Goal: Check status: Check status

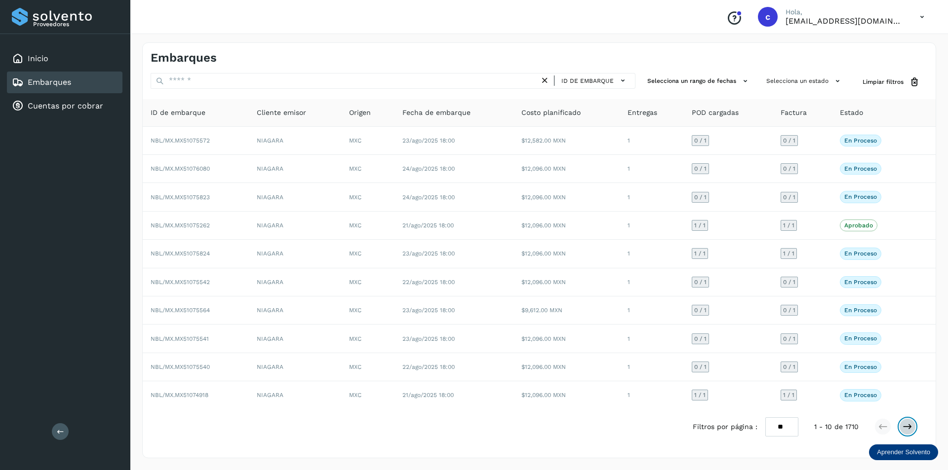
click at [906, 421] on button at bounding box center [907, 427] width 17 height 17
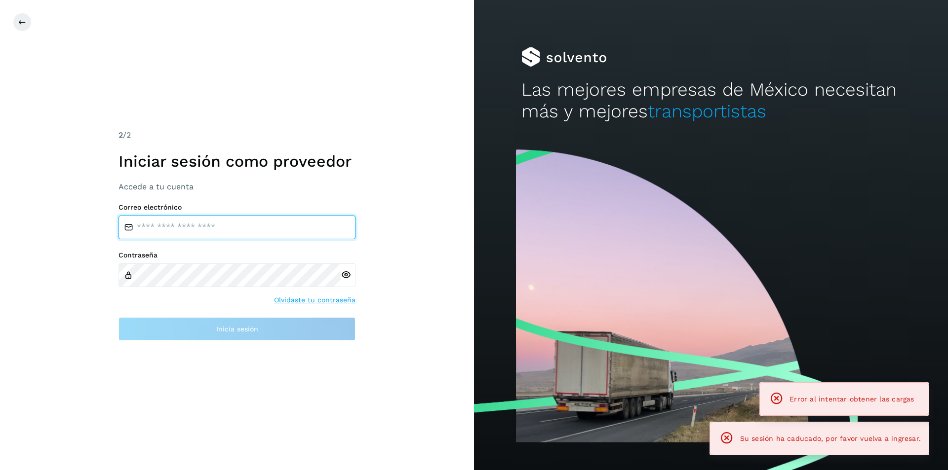
type input "**********"
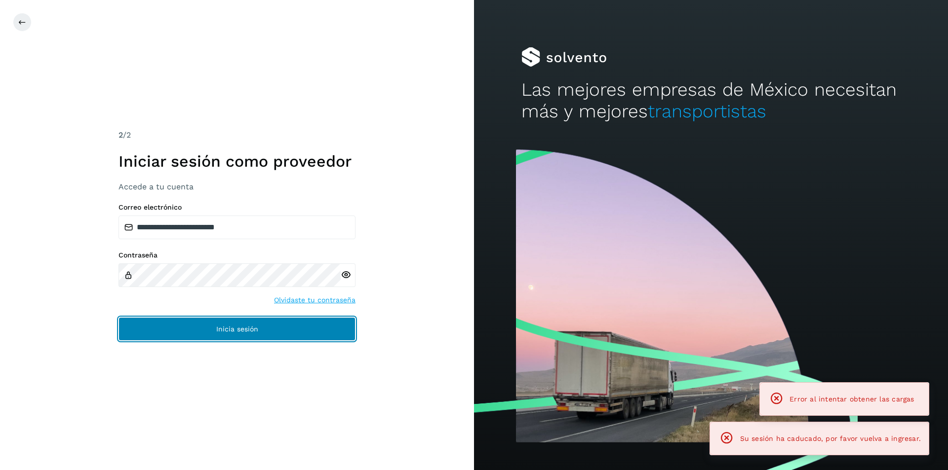
click at [185, 340] on button "Inicia sesión" at bounding box center [236, 329] width 237 height 24
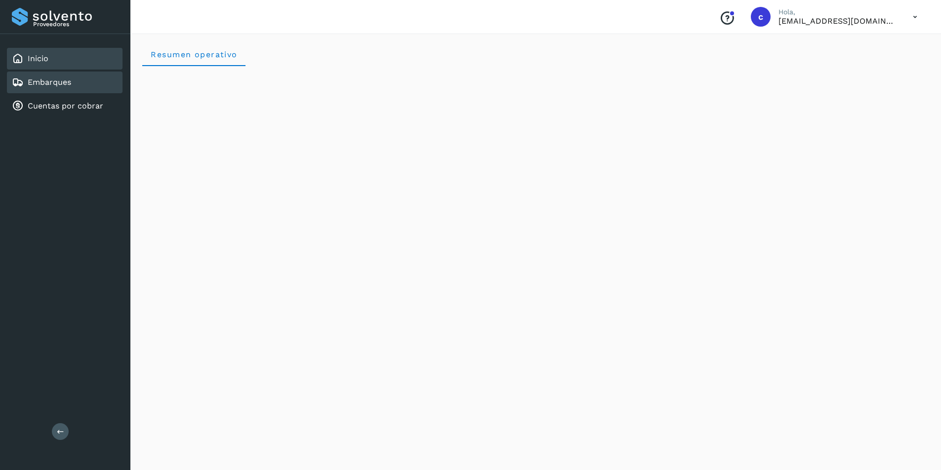
click at [82, 91] on div "Embarques" at bounding box center [65, 83] width 116 height 22
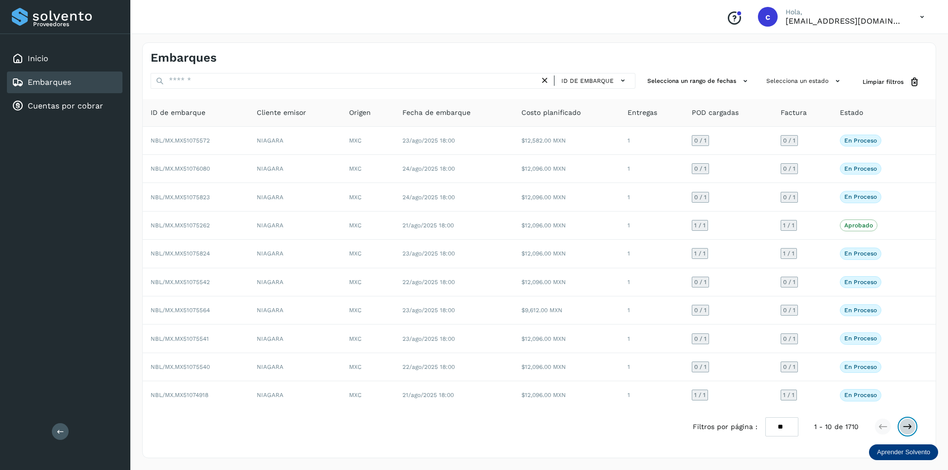
click at [909, 426] on icon at bounding box center [907, 427] width 10 height 10
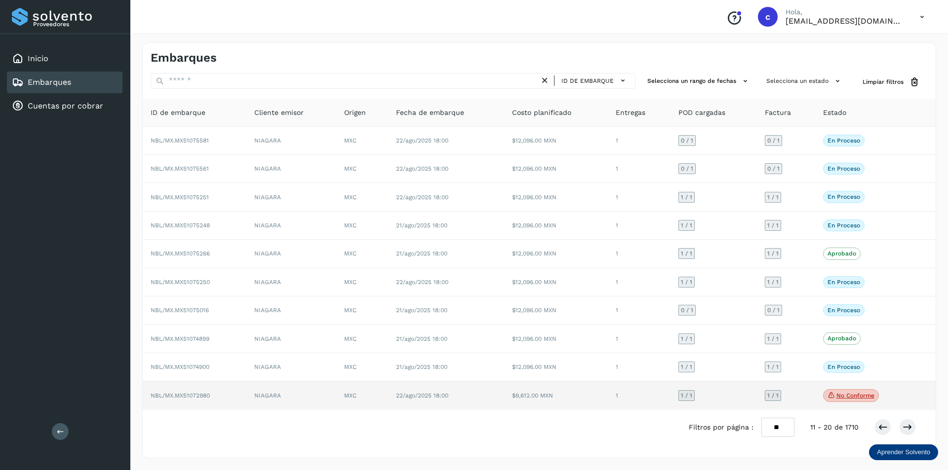
click at [842, 396] on p "No conforme" at bounding box center [855, 395] width 38 height 7
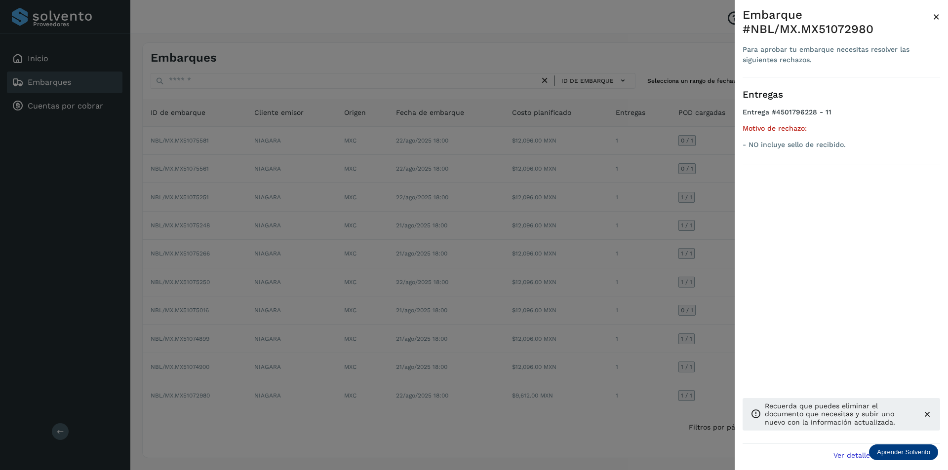
click at [721, 187] on div at bounding box center [474, 235] width 948 height 470
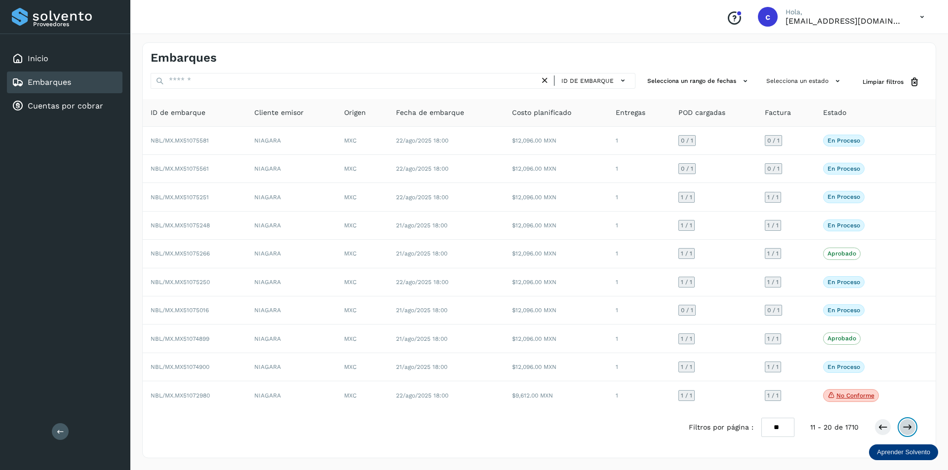
click at [911, 429] on icon at bounding box center [907, 428] width 10 height 10
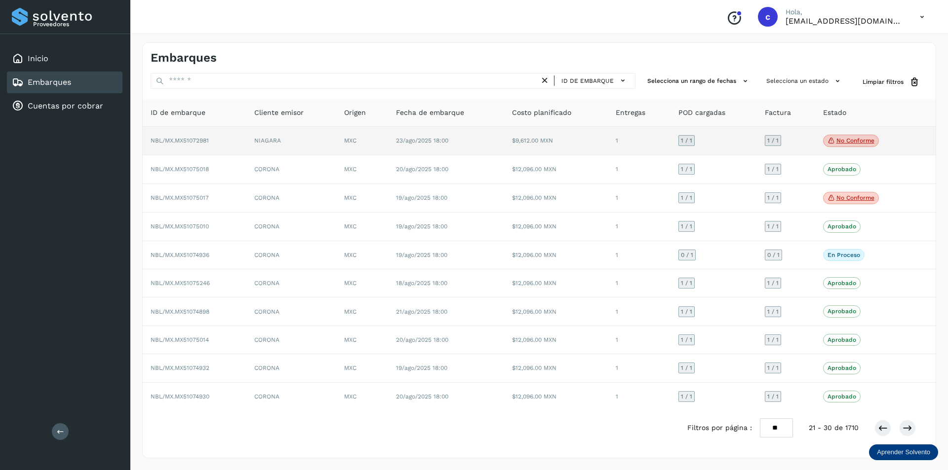
click at [851, 141] on p "No conforme" at bounding box center [855, 140] width 38 height 7
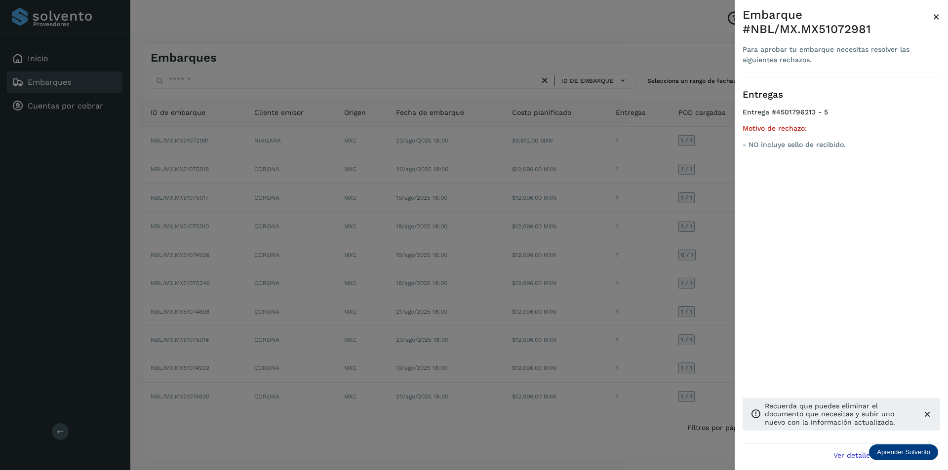
click at [716, 182] on div at bounding box center [474, 235] width 948 height 470
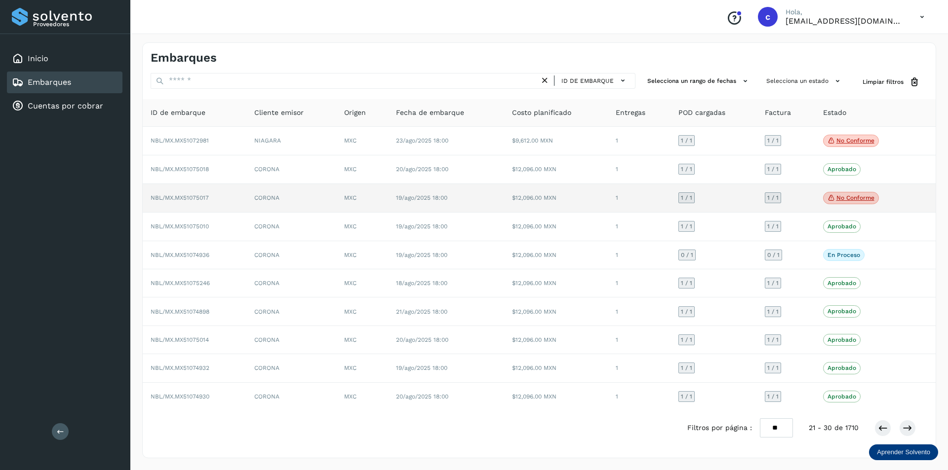
click at [836, 199] on p "No conforme" at bounding box center [855, 198] width 38 height 7
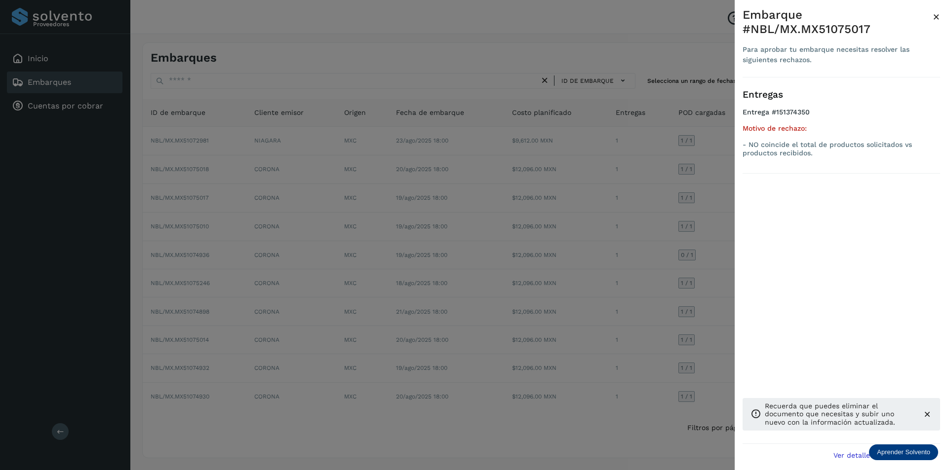
click at [706, 168] on div at bounding box center [474, 235] width 948 height 470
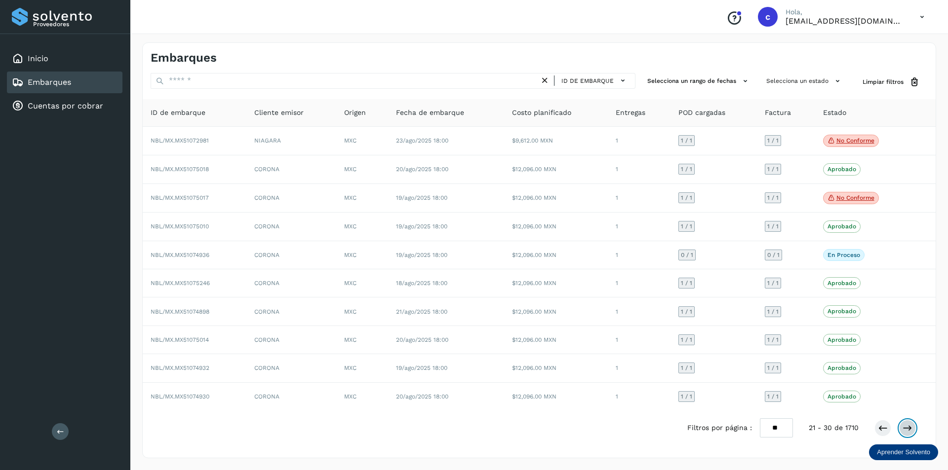
click at [906, 426] on icon at bounding box center [907, 429] width 10 height 10
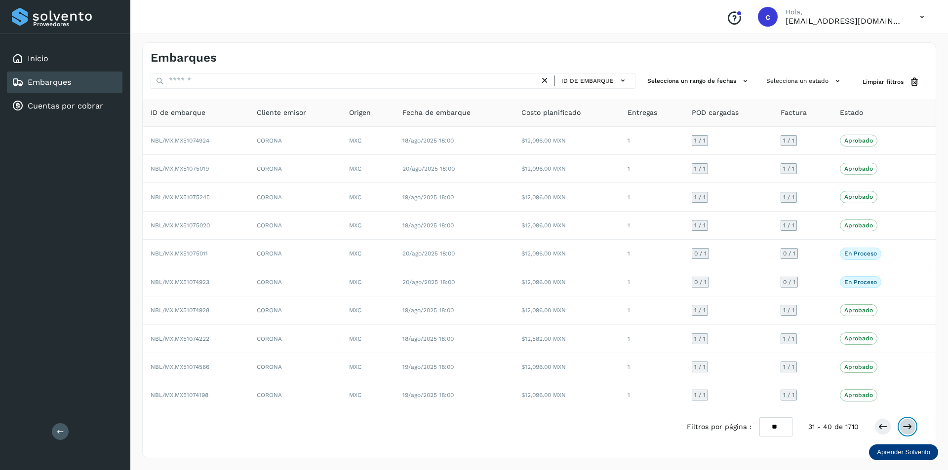
click at [905, 425] on icon at bounding box center [907, 427] width 10 height 10
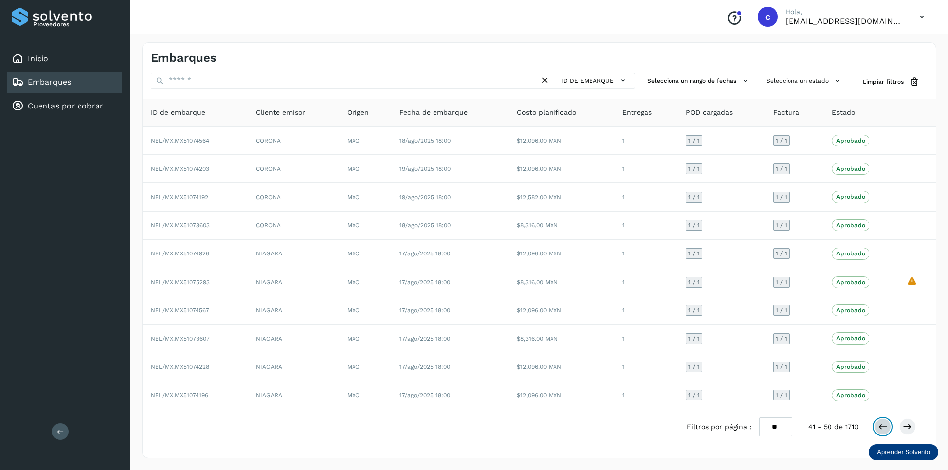
click at [888, 426] on button at bounding box center [882, 427] width 17 height 17
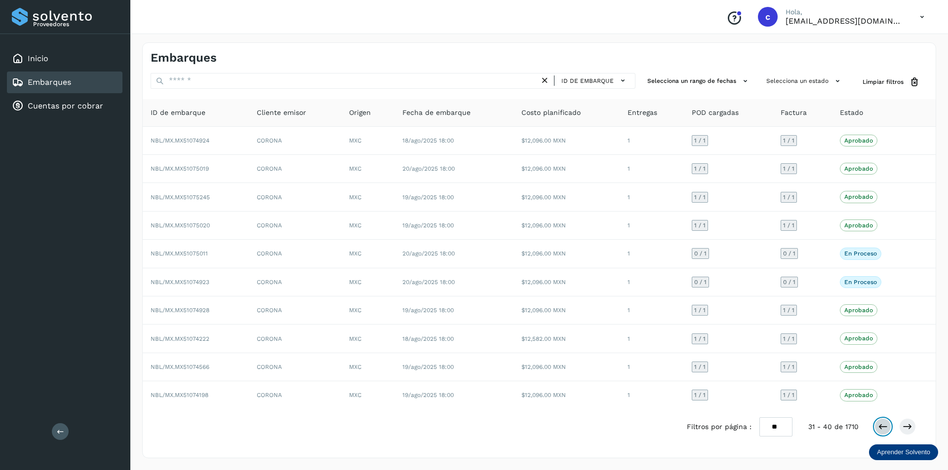
click at [880, 426] on icon at bounding box center [883, 427] width 10 height 10
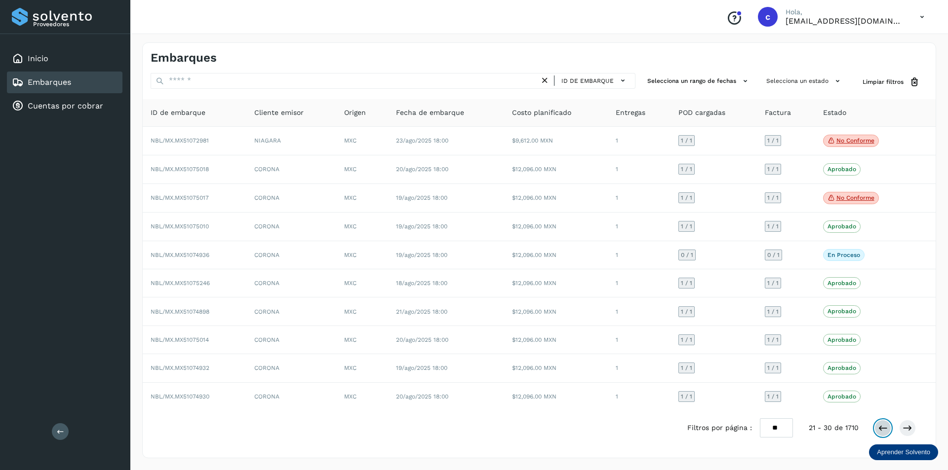
click at [877, 428] on button at bounding box center [882, 428] width 17 height 17
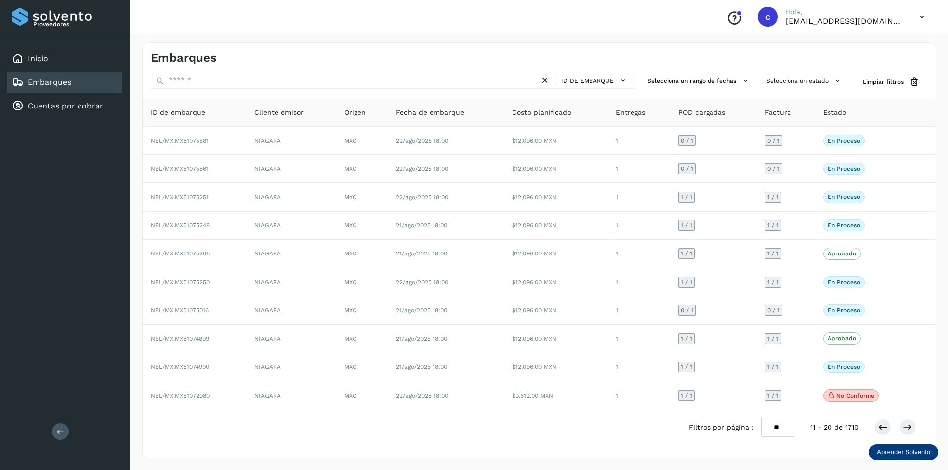
click at [95, 81] on div "Embarques" at bounding box center [65, 83] width 116 height 22
